Goal: Information Seeking & Learning: Stay updated

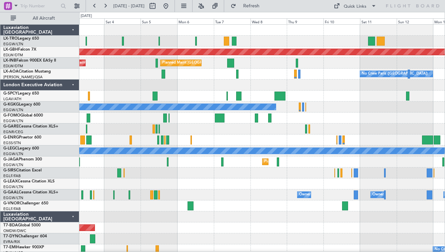
click at [200, 202] on div at bounding box center [261, 205] width 365 height 11
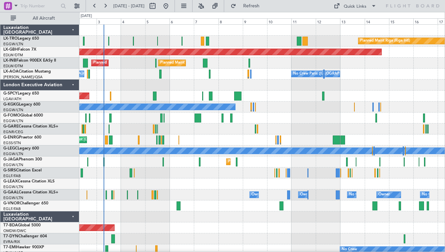
click at [326, 38] on div "Planned Maint Riga (Riga Intl) A/C Unavailable" at bounding box center [261, 41] width 365 height 11
click at [263, 4] on span "Refresh" at bounding box center [251, 6] width 28 height 5
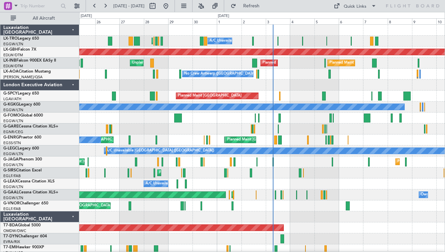
click at [326, 82] on div at bounding box center [261, 85] width 365 height 11
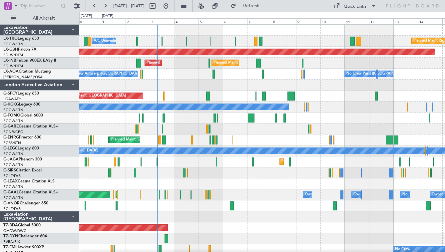
click at [214, 166] on div "Planned Maint [GEOGRAPHIC_DATA] ([GEOGRAPHIC_DATA])" at bounding box center [261, 161] width 365 height 11
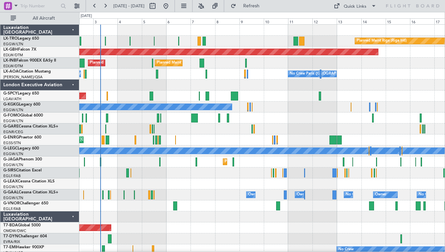
click at [209, 86] on div at bounding box center [261, 85] width 365 height 11
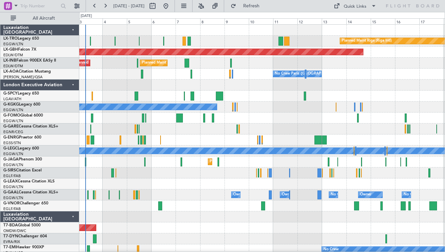
click at [194, 87] on div at bounding box center [261, 85] width 365 height 11
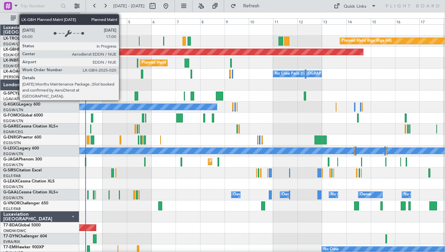
click at [122, 53] on div "Planned Maint Nurnberg" at bounding box center [40, 52] width 645 height 6
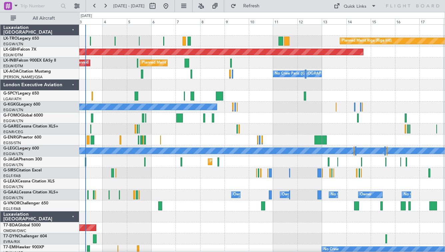
click at [270, 124] on div at bounding box center [261, 129] width 365 height 11
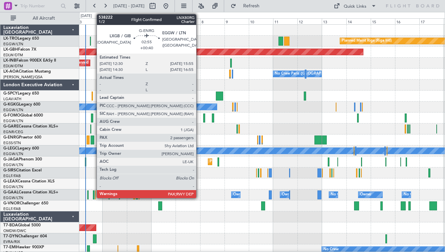
click at [93, 142] on div at bounding box center [93, 140] width 4 height 9
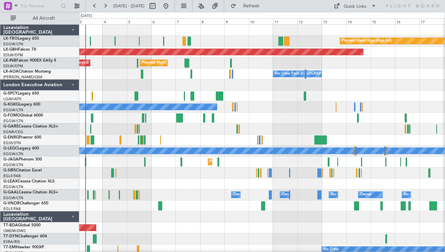
click at [212, 129] on div at bounding box center [261, 129] width 365 height 11
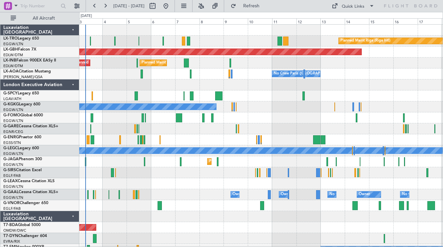
click at [175, 198] on div "Owner Owner No Crew Owner No Crew Owner AOG Maint [GEOGRAPHIC_DATA] Owner Plann…" at bounding box center [260, 194] width 363 height 11
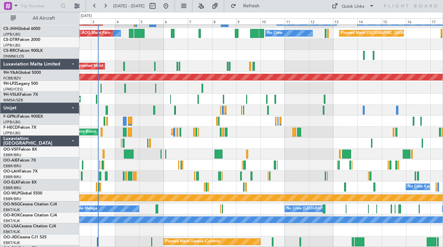
scroll to position [700, 0]
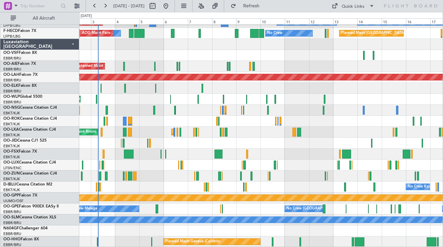
click at [72, 45] on div "Luxaviation [GEOGRAPHIC_DATA]" at bounding box center [39, 44] width 79 height 11
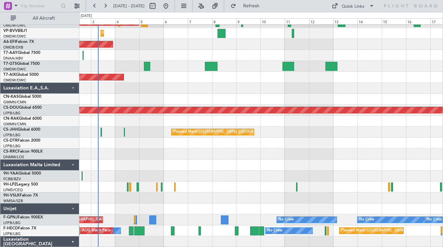
click at [72, 210] on div "Unijet" at bounding box center [39, 209] width 79 height 11
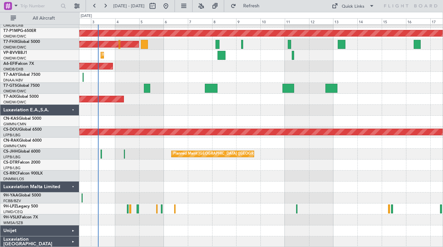
click at [72, 186] on div "Luxaviation Malta Limited" at bounding box center [39, 187] width 79 height 11
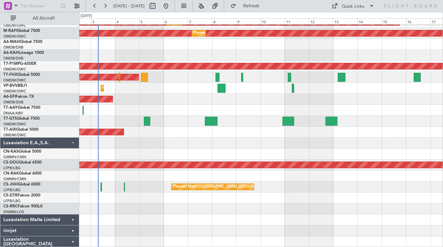
click at [69, 146] on div "Luxaviation E.A.,S.A." at bounding box center [39, 143] width 79 height 11
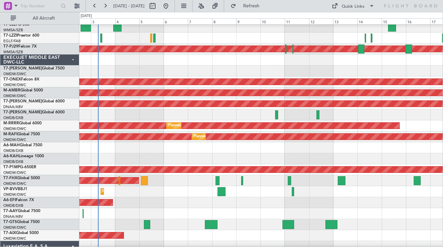
click at [73, 60] on div "EXECUJET MIDDLE EAST DWC-LLC" at bounding box center [39, 60] width 79 height 11
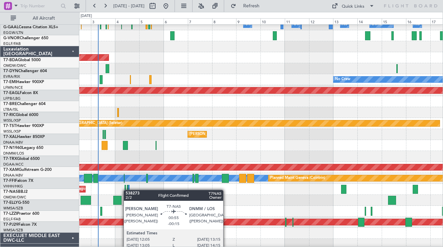
scroll to position [164, 0]
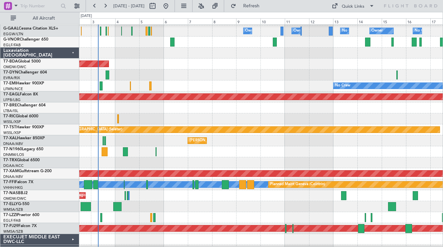
click at [71, 54] on div "Luxaviation [GEOGRAPHIC_DATA]" at bounding box center [39, 53] width 79 height 11
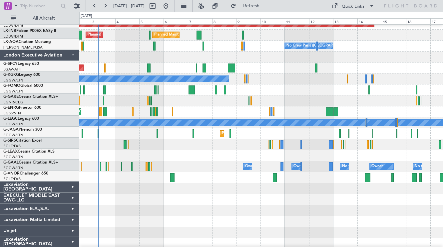
scroll to position [0, 0]
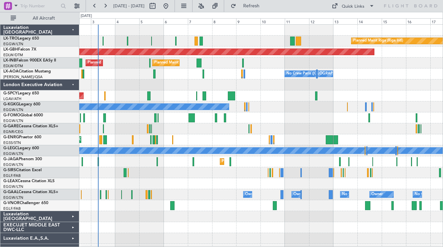
click at [74, 86] on div "London Executive Aviation" at bounding box center [39, 85] width 79 height 11
